Goal: Book appointment/travel/reservation

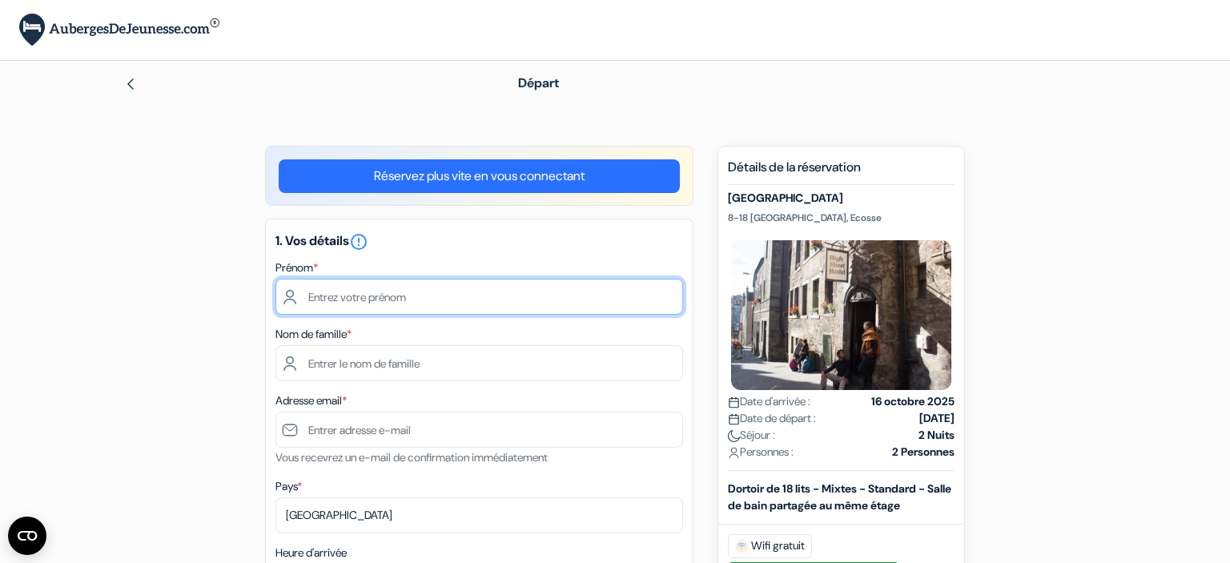
click at [521, 308] on input "text" at bounding box center [480, 297] width 408 height 36
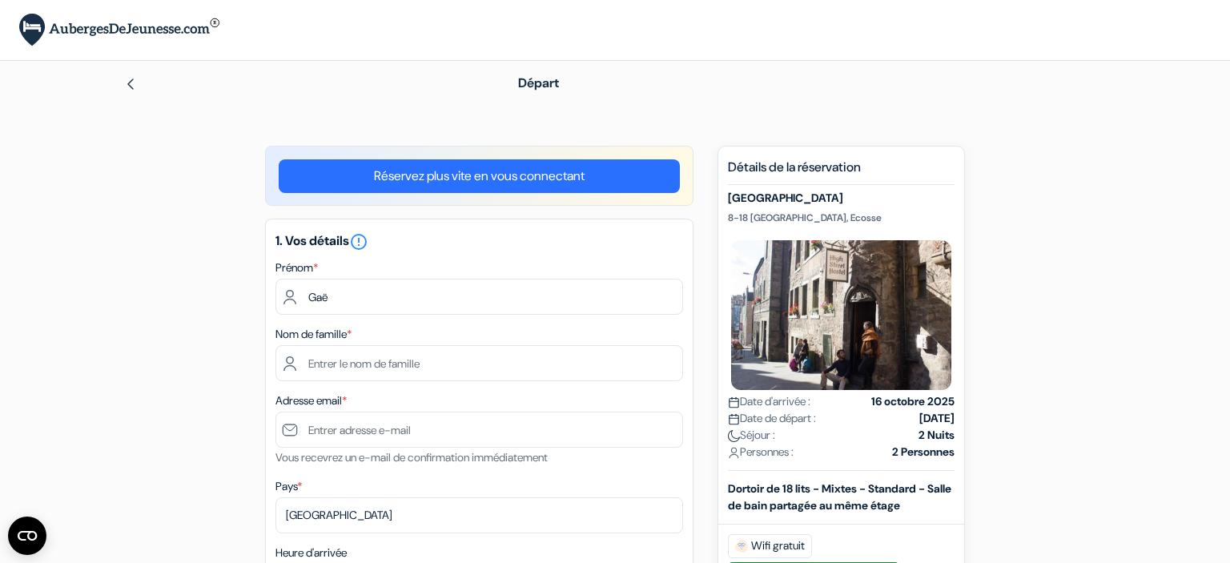
click at [524, 175] on link "Réservez plus vite en vous connectant" at bounding box center [479, 176] width 401 height 34
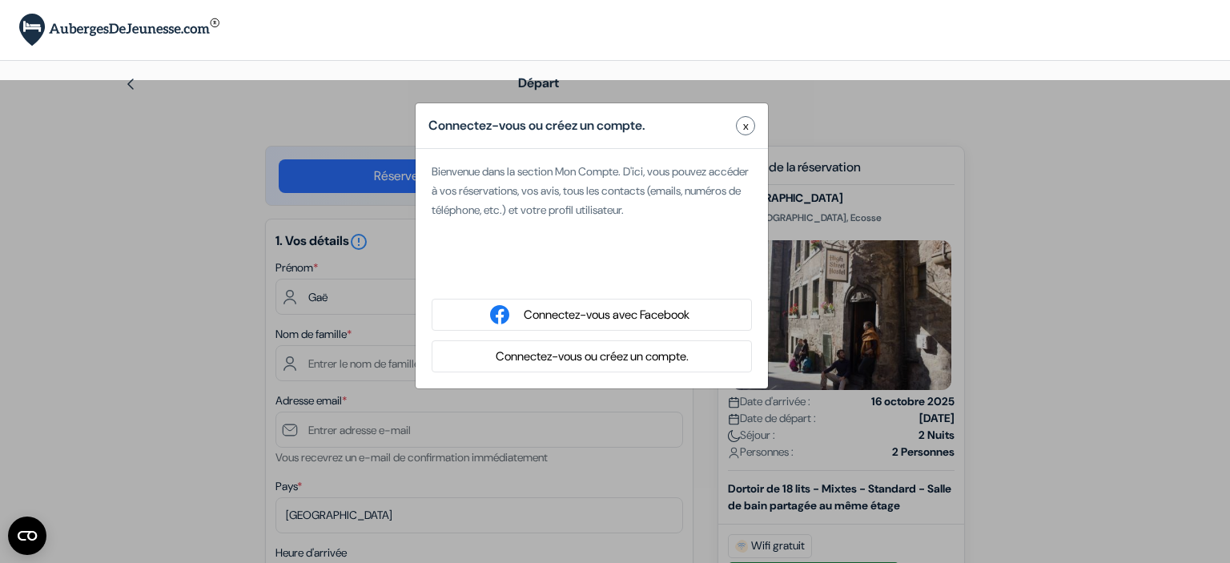
click at [591, 276] on div "Se connecter avec Google. S'ouvre dans un nouvel onglet." at bounding box center [592, 273] width 320 height 35
type input "Gaëlle"
type input "MORIN"
type input "[EMAIL_ADDRESS][DOMAIN_NAME]"
select select
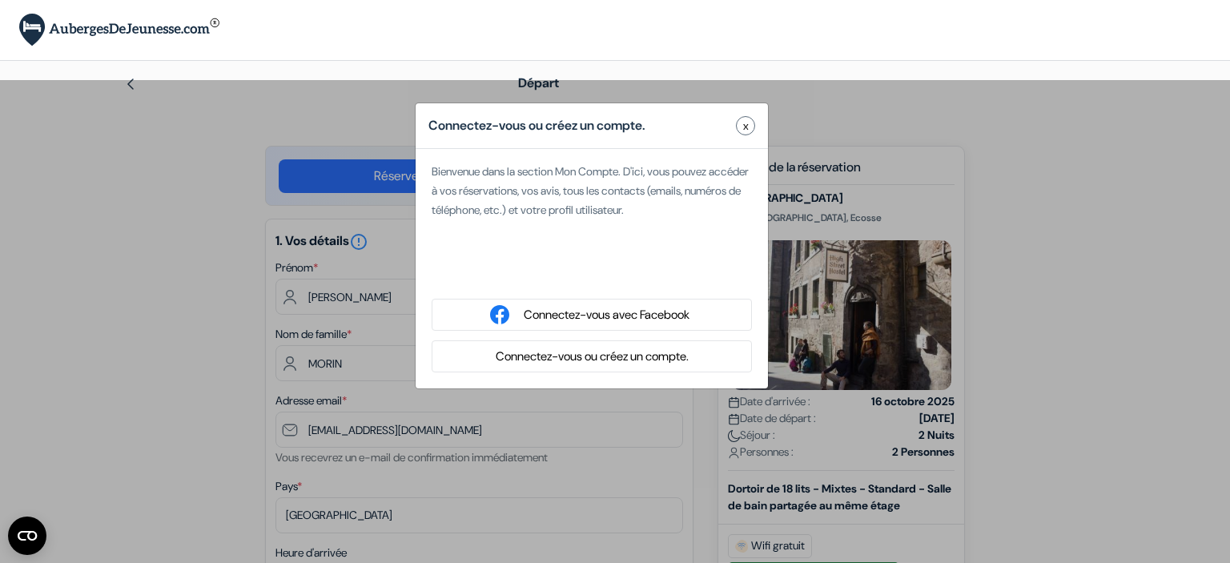
type input "6 49 18 36 61"
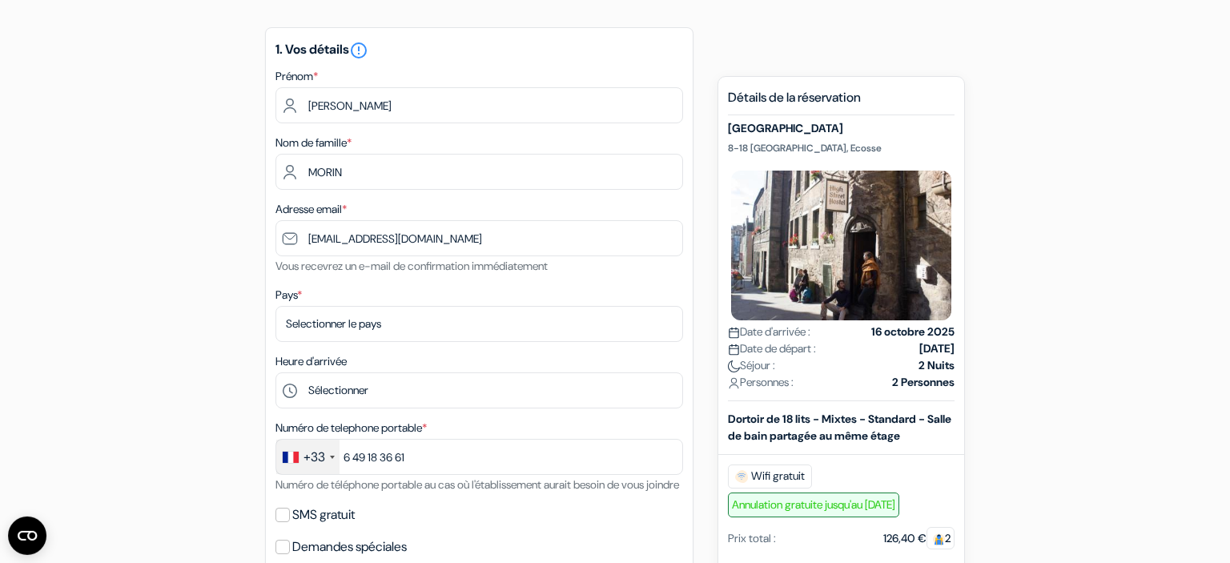
scroll to position [158, 0]
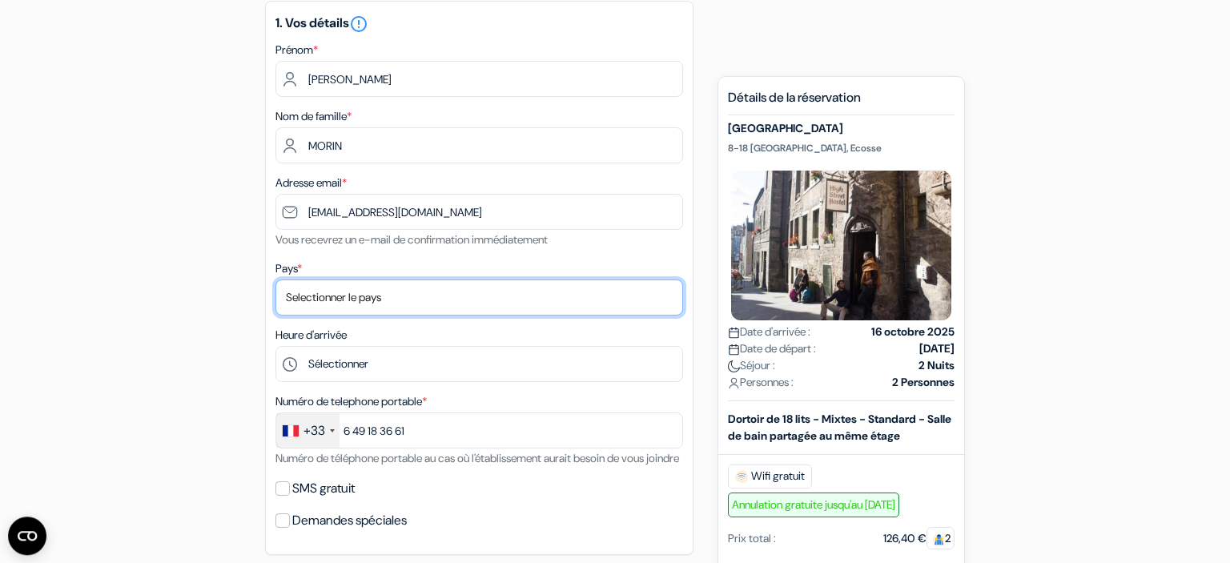
click at [276, 280] on select "Selectionner le pays Abkhazie Afghanistan Afrique Du sud Albanie Algérie Allema…" at bounding box center [480, 298] width 408 height 36
select select "67"
click option "France" at bounding box center [0, 0] width 0 height 0
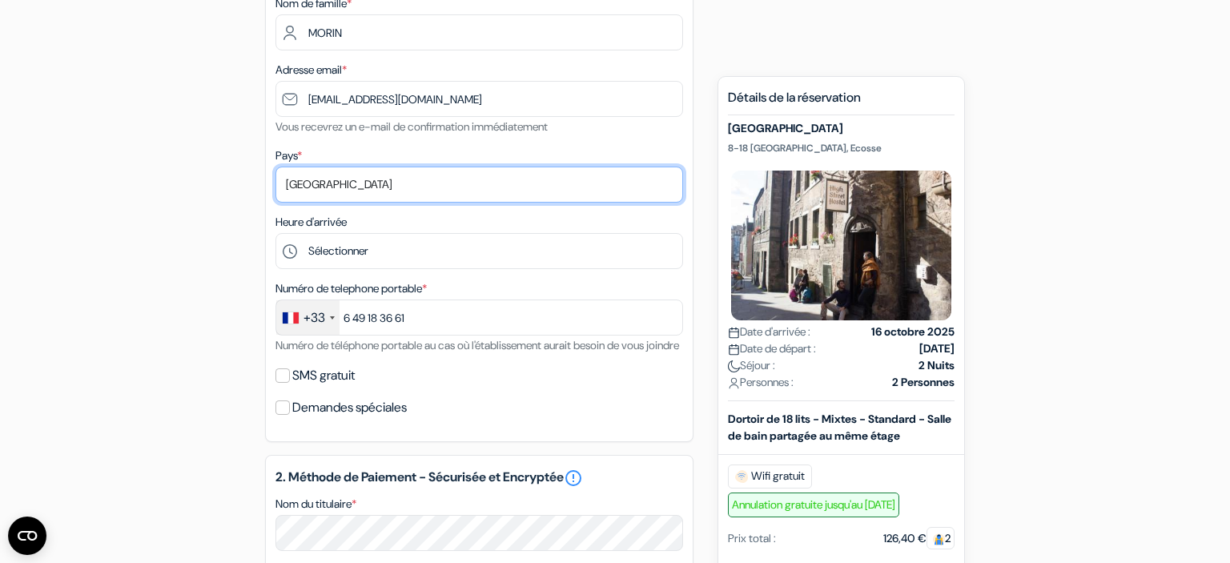
scroll to position [276, 0]
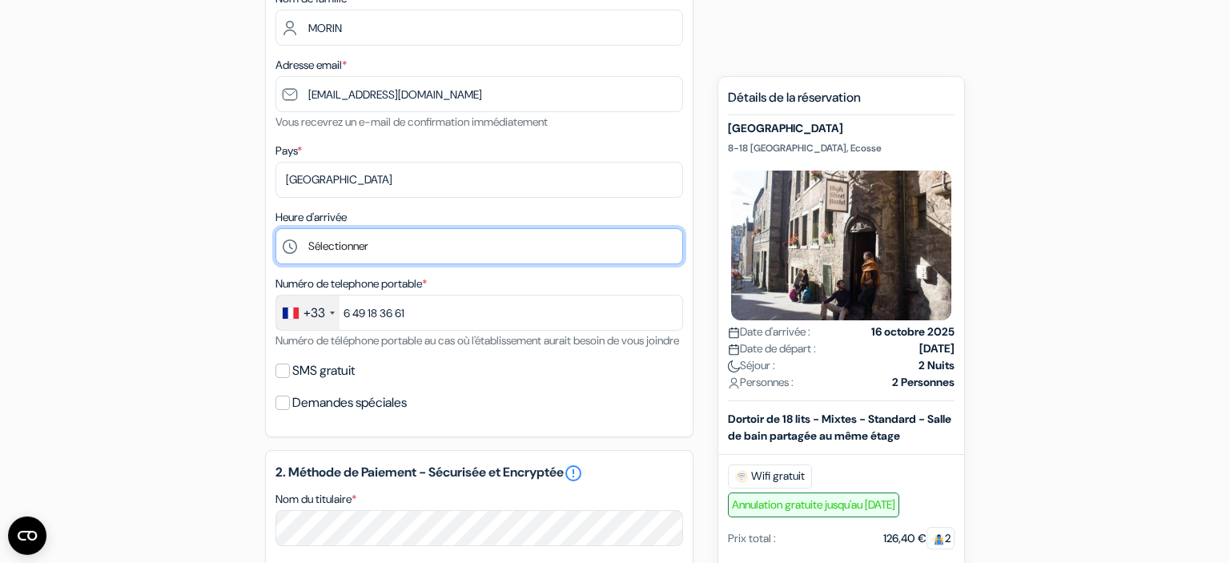
click at [276, 228] on select "Sélectionner 1:00 2:00 3:00 4:00 5:00 6:00 7:00 8:00 9:00 10:00 11:00 12:00 13:…" at bounding box center [480, 246] width 408 height 36
click option "10:00" at bounding box center [0, 0] width 0 height 0
click at [276, 228] on select "Sélectionner 1:00 2:00 3:00 4:00 5:00 6:00 7:00 8:00 9:00 10:00 11:00 12:00 13:…" at bounding box center [480, 246] width 408 height 36
select select "-1"
click option "Sélectionner" at bounding box center [0, 0] width 0 height 0
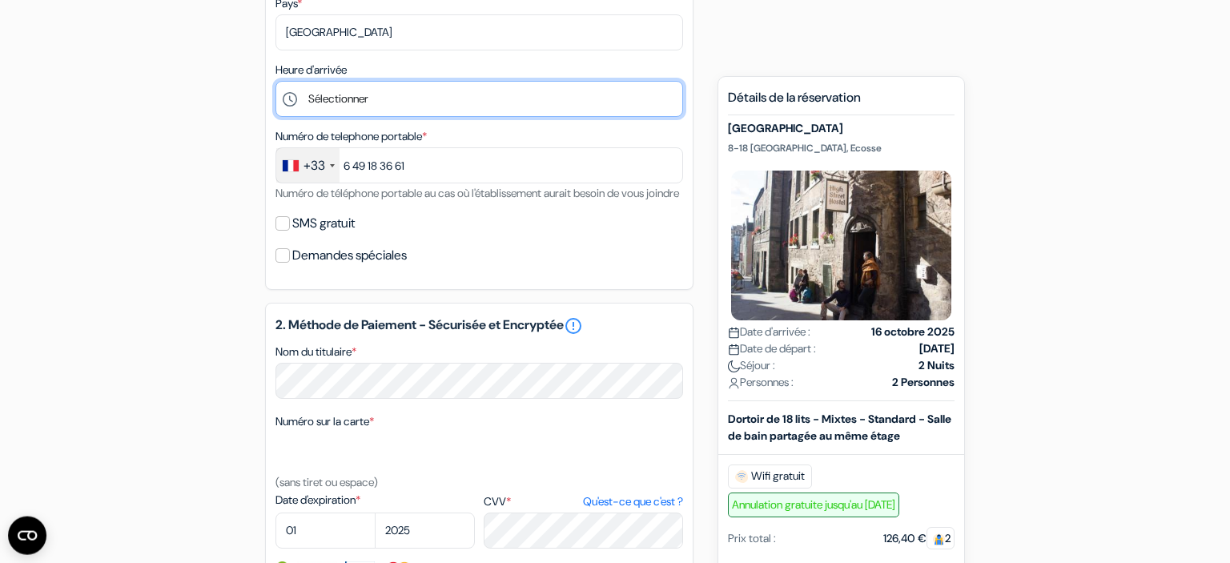
scroll to position [569, 0]
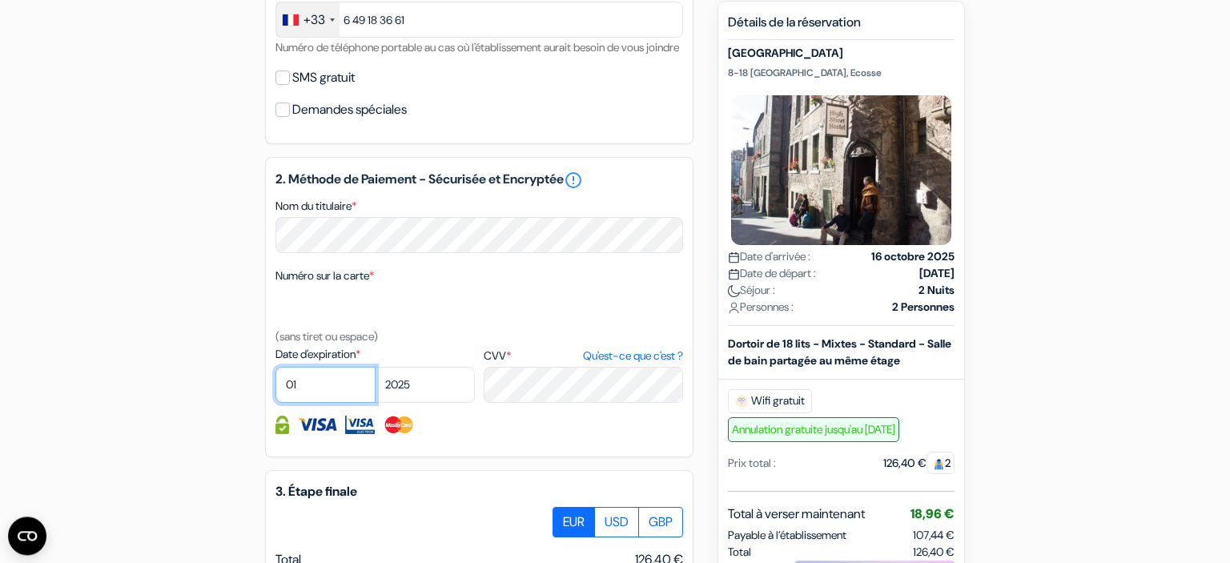
click at [276, 367] on select "01 02 03 04 05 06 07 08 09 10 11 12" at bounding box center [326, 385] width 100 height 36
select select "12"
click option "12" at bounding box center [0, 0] width 0 height 0
select select "2027"
click option "2027" at bounding box center [0, 0] width 0 height 0
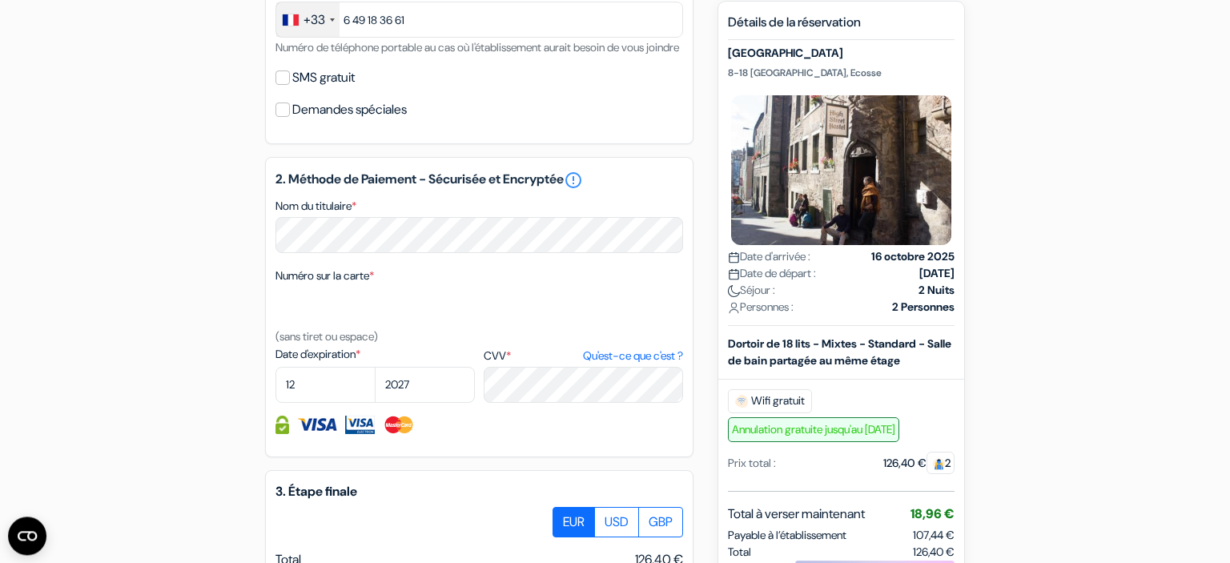
click at [530, 457] on div "2. Méthode de Paiement - Sécurisée et Encryptée error_outline Nom du titulaire …" at bounding box center [479, 307] width 429 height 300
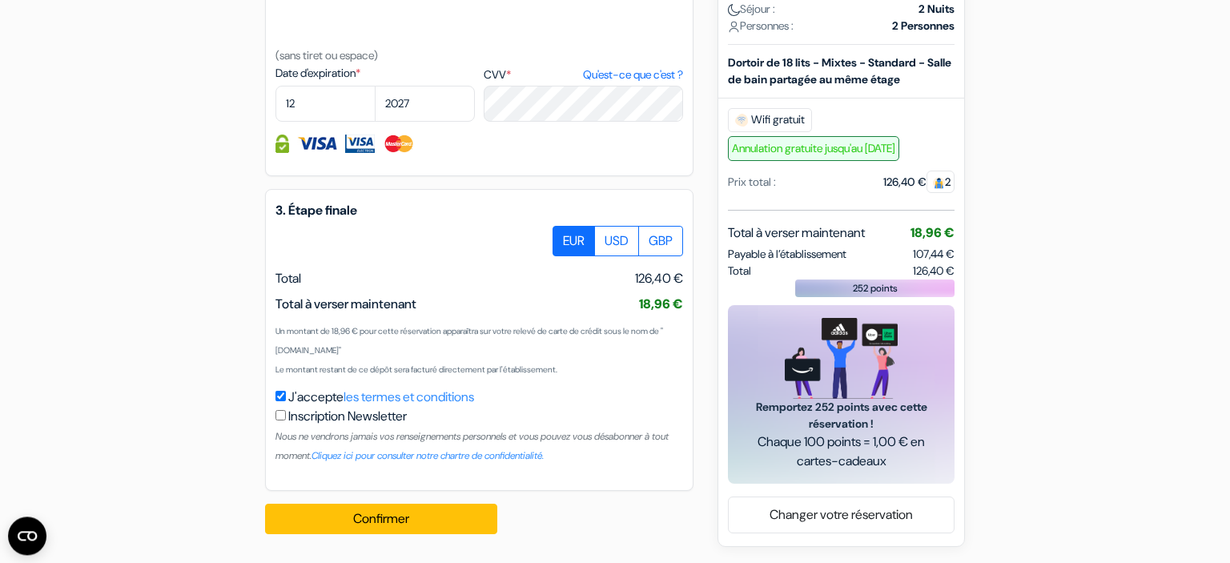
scroll to position [869, 0]
click at [427, 519] on button "Confirmer Loading..." at bounding box center [381, 519] width 232 height 30
